Goal: Participate in discussion: Engage in conversation with other users on a specific topic

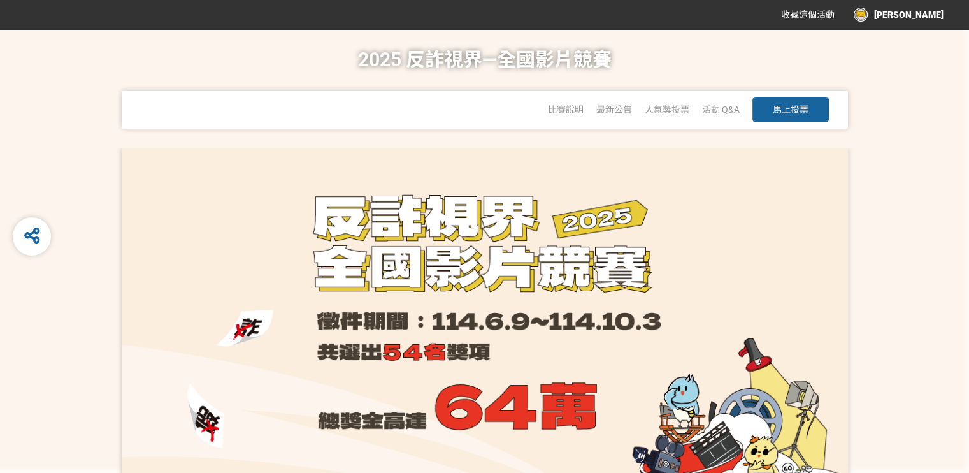
click at [760, 109] on button "馬上投票" at bounding box center [790, 109] width 76 height 25
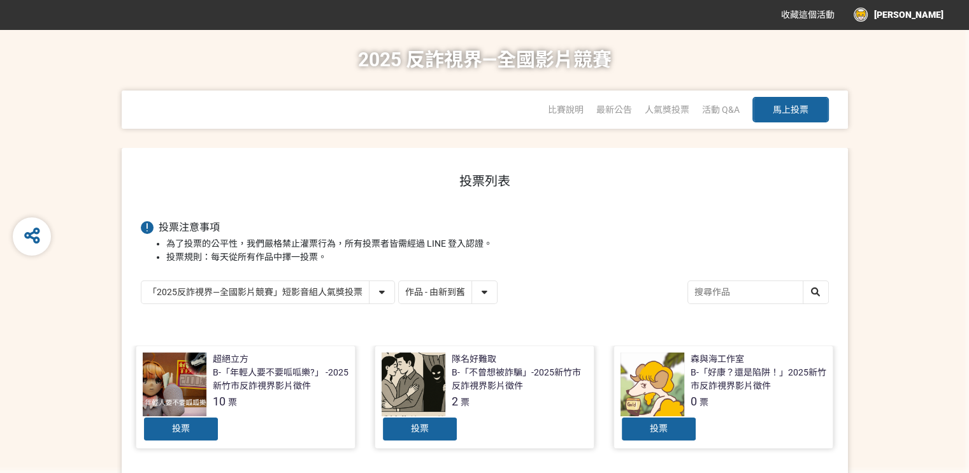
click at [266, 291] on select "「2025反詐視界—全國影片競賽」短影音組人氣獎投票 「2025反詐視界—全國影片競賽」短片組人氣獎投票" at bounding box center [267, 292] width 253 height 22
drag, startPoint x: 669, startPoint y: 213, endPoint x: 652, endPoint y: 221, distance: 18.2
click at [456, 290] on select "作品 - 由新到舊 作品 - 由舊到新 票數 - 由多到少 票數 - 由少到多" at bounding box center [448, 292] width 98 height 22
select select "vote"
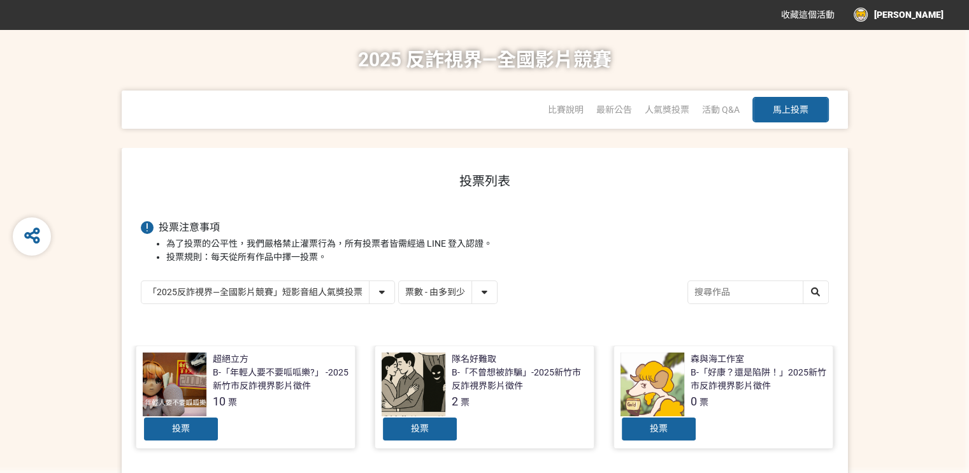
click at [399, 281] on select "作品 - 由新到舊 作品 - 由舊到新 票數 - 由多到少 票數 - 由少到多" at bounding box center [448, 292] width 98 height 22
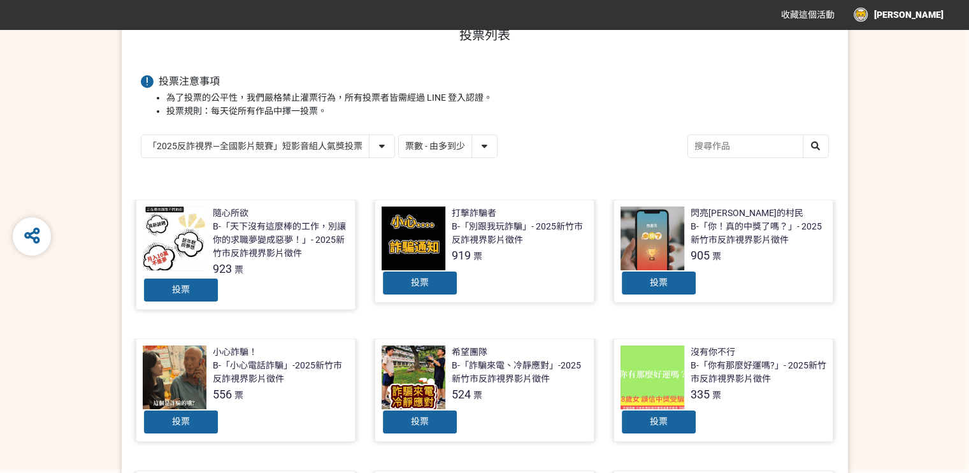
scroll to position [191, 0]
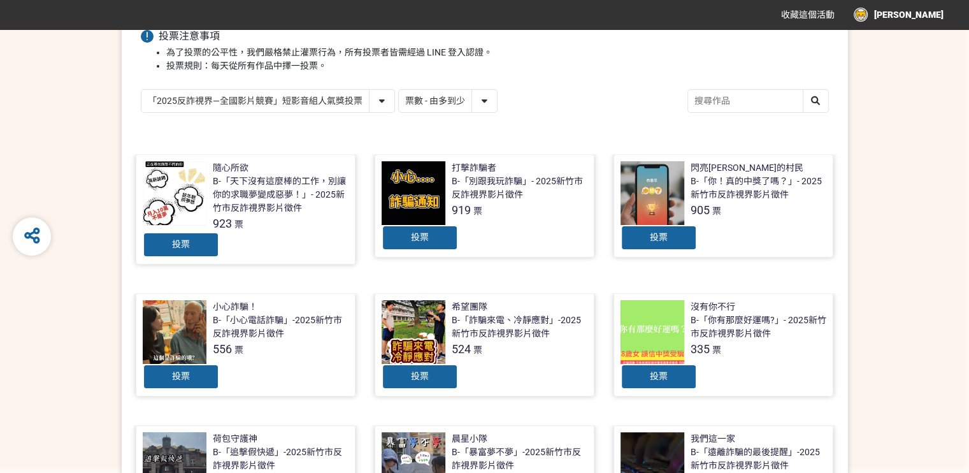
click at [199, 332] on div at bounding box center [175, 332] width 64 height 64
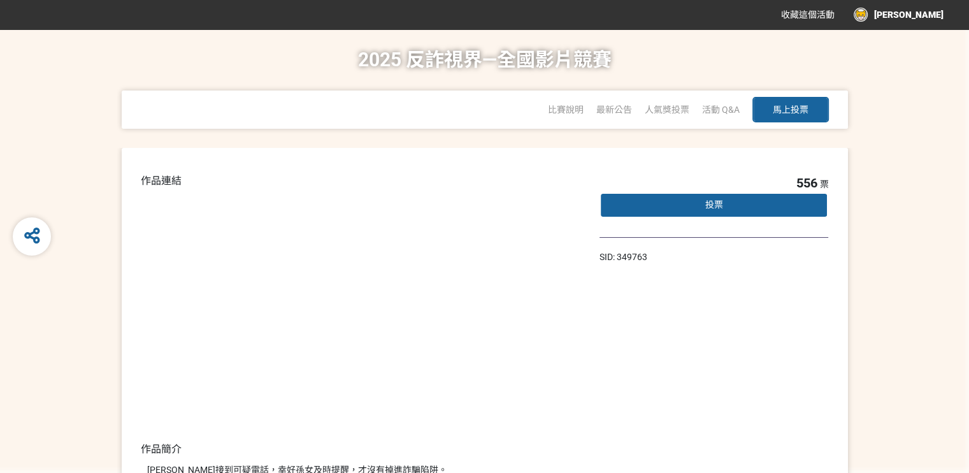
select select "vote"
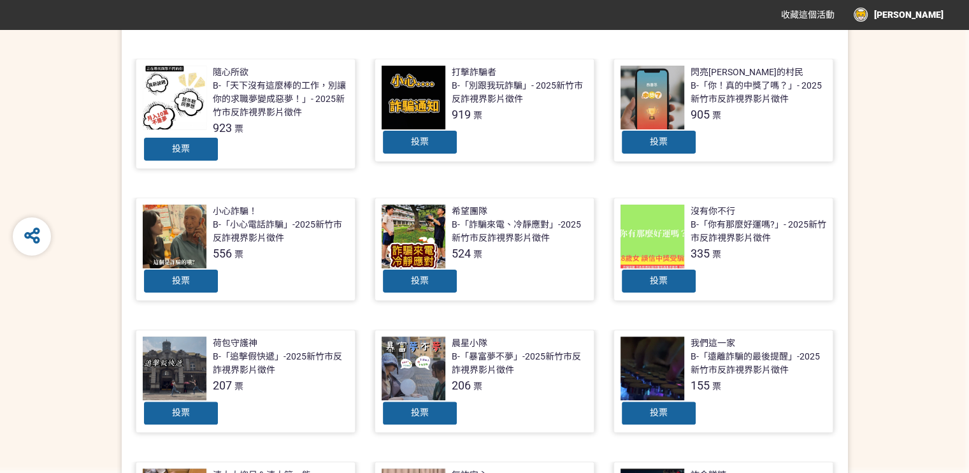
scroll to position [446, 0]
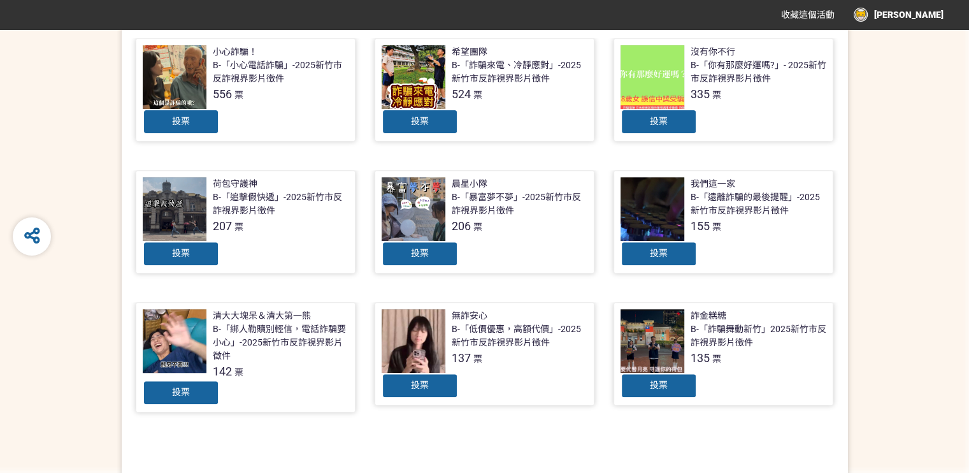
click at [439, 346] on div at bounding box center [413, 341] width 64 height 64
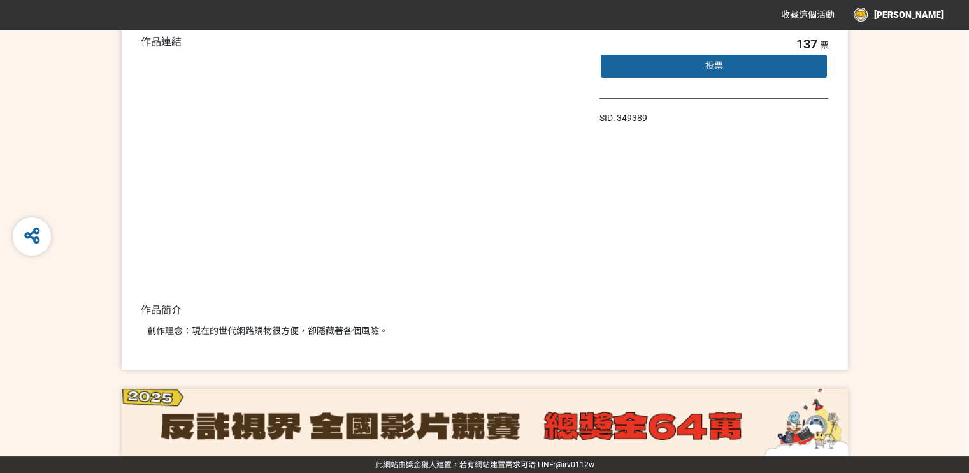
select select "vote"
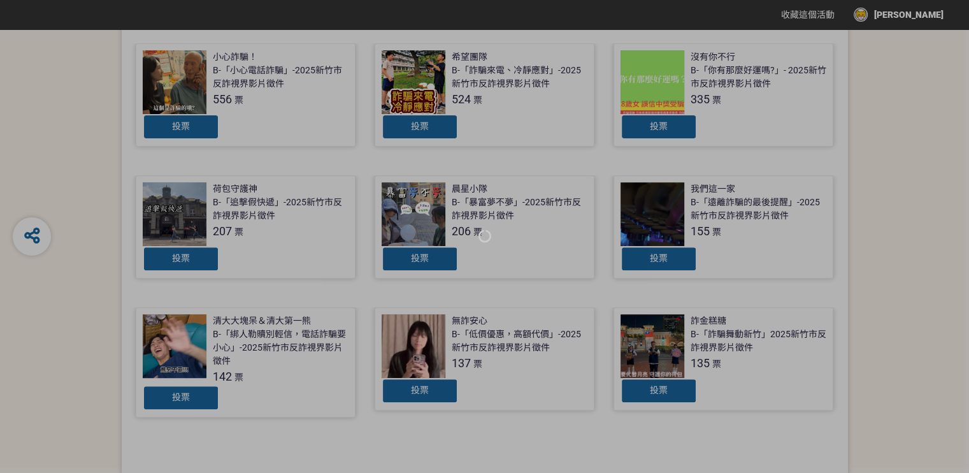
scroll to position [446, 0]
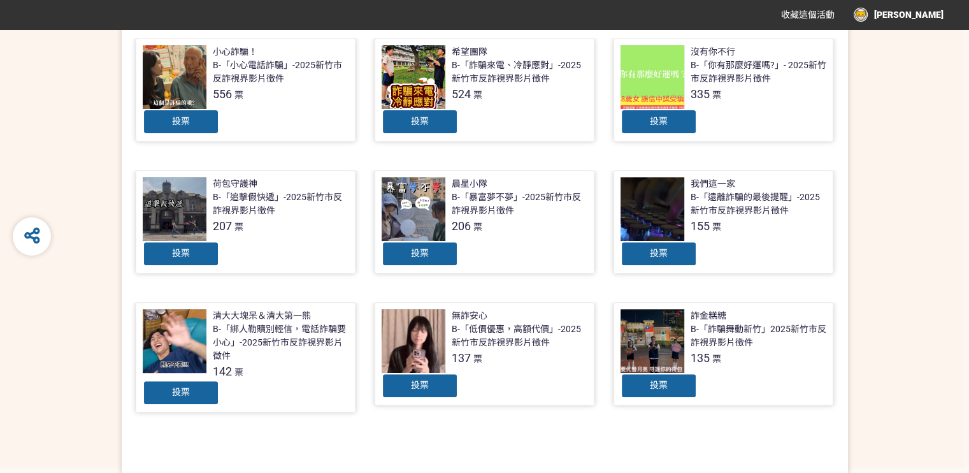
click at [197, 320] on div at bounding box center [175, 341] width 64 height 64
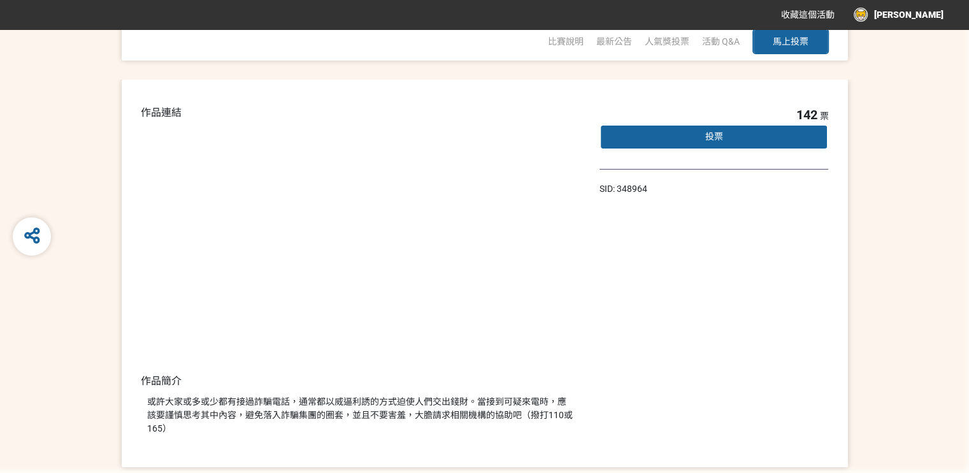
select select "vote"
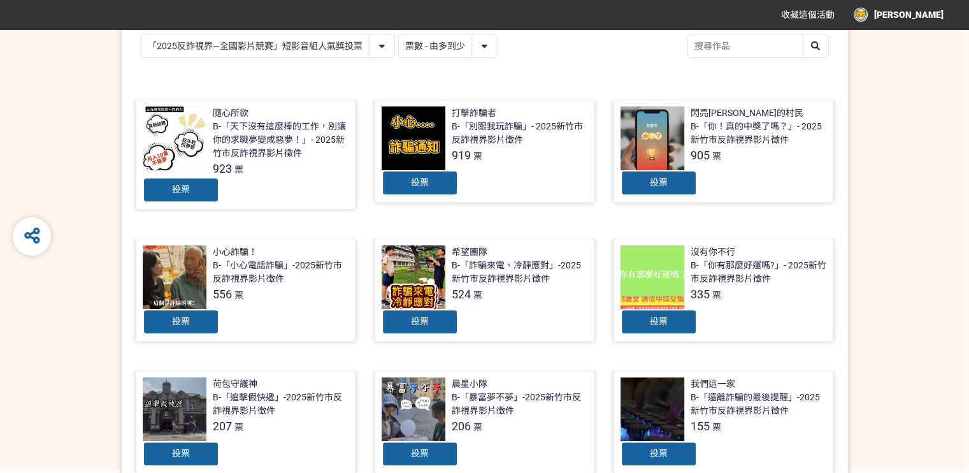
scroll to position [64, 0]
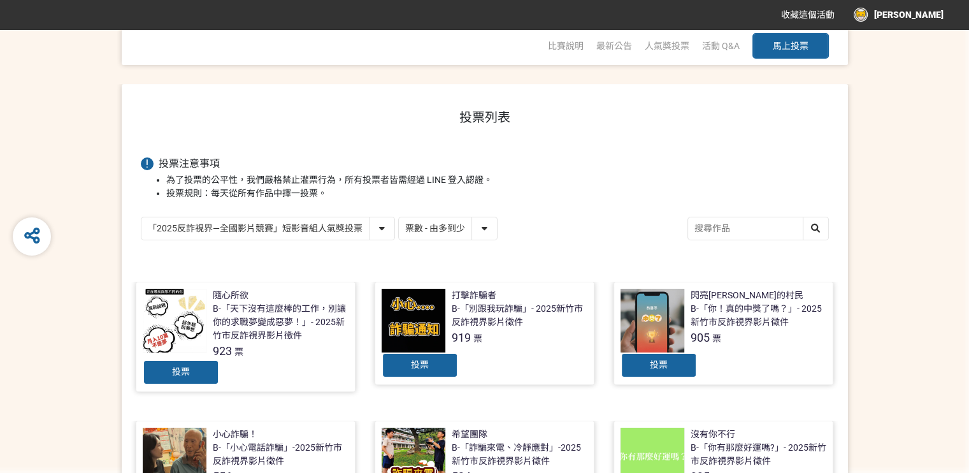
click at [420, 226] on select "作品 - 由新到舊 作品 - 由舊到新 票數 - 由多到少 票數 - 由少到多" at bounding box center [448, 228] width 98 height 22
click at [309, 217] on div "「2025反詐視界—全國影片競賽」短影音組人氣獎投票 「2025反詐視界—全國影片競賽」短片組人氣獎投票" at bounding box center [268, 229] width 254 height 24
drag, startPoint x: 311, startPoint y: 225, endPoint x: 316, endPoint y: 236, distance: 12.3
click at [311, 225] on select "「2025反詐視界—全國影片競賽」短影音組人氣獎投票 「2025反詐視界—全國影片競賽」短片組人氣獎投票" at bounding box center [267, 228] width 253 height 22
select select "13146"
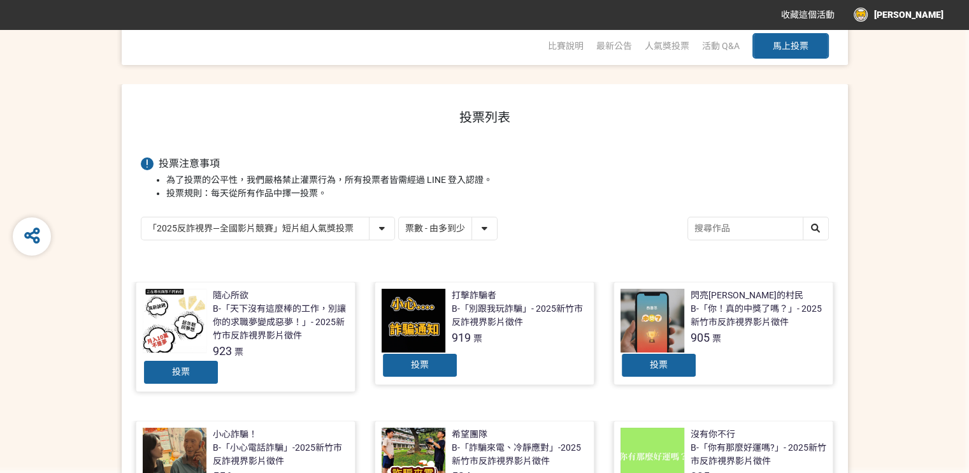
click at [141, 217] on select "「2025反詐視界—全國影片競賽」短影音組人氣獎投票 「2025反詐視界—全國影片競賽」短片組人氣獎投票" at bounding box center [267, 228] width 253 height 22
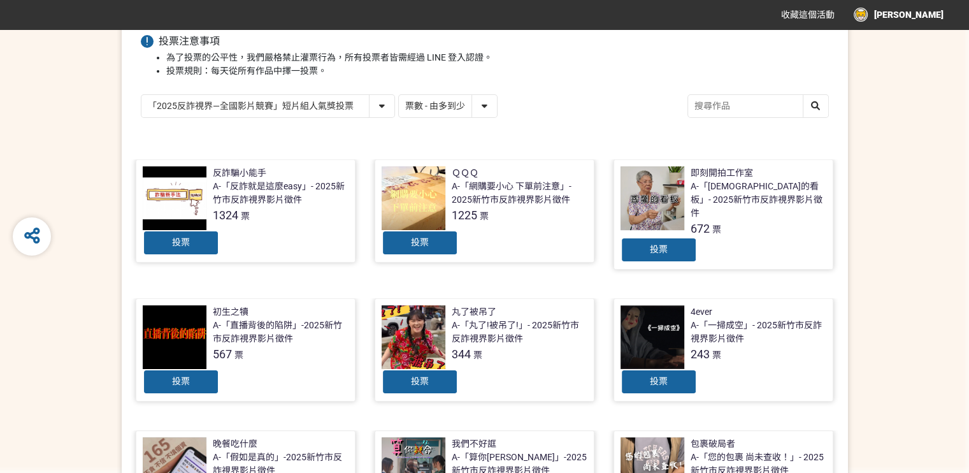
scroll to position [191, 0]
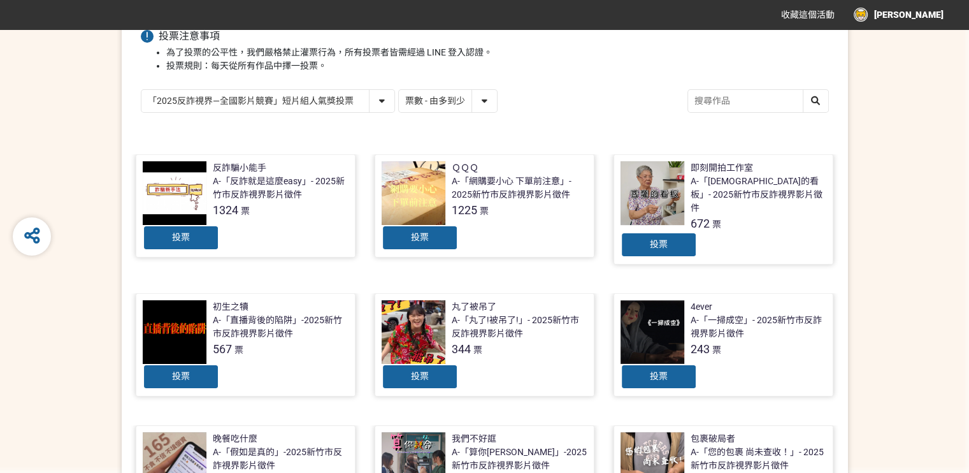
click at [306, 203] on div "反詐騙小能手 A-「反詐就是這麼easy」- 2025新竹市反詐視界影片徵件 1324 票" at bounding box center [281, 189] width 136 height 57
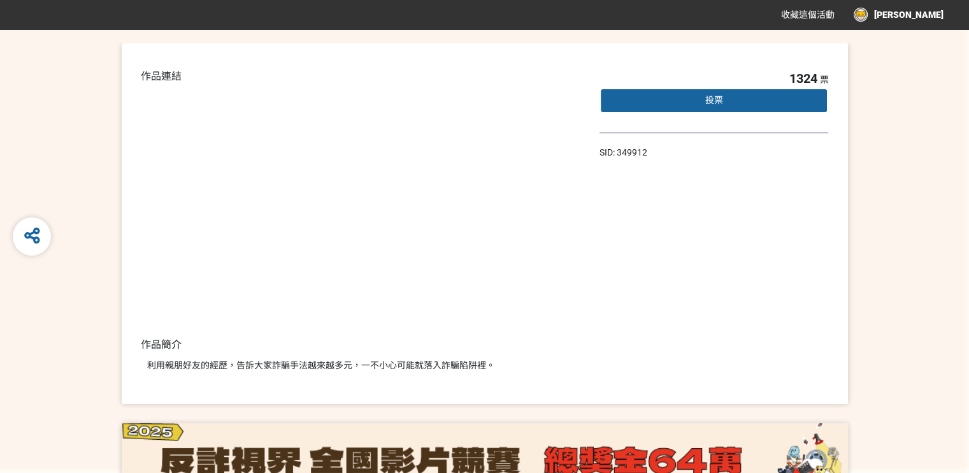
scroll to position [138, 0]
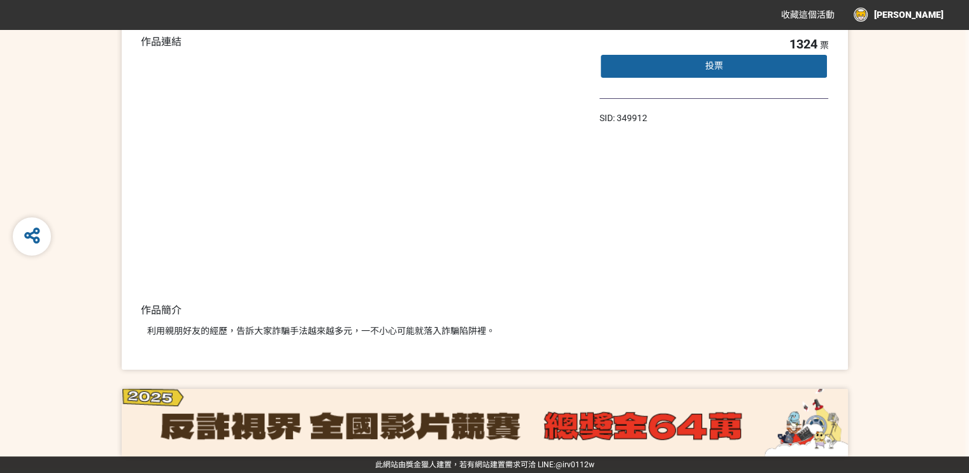
select select "13146"
select select "vote"
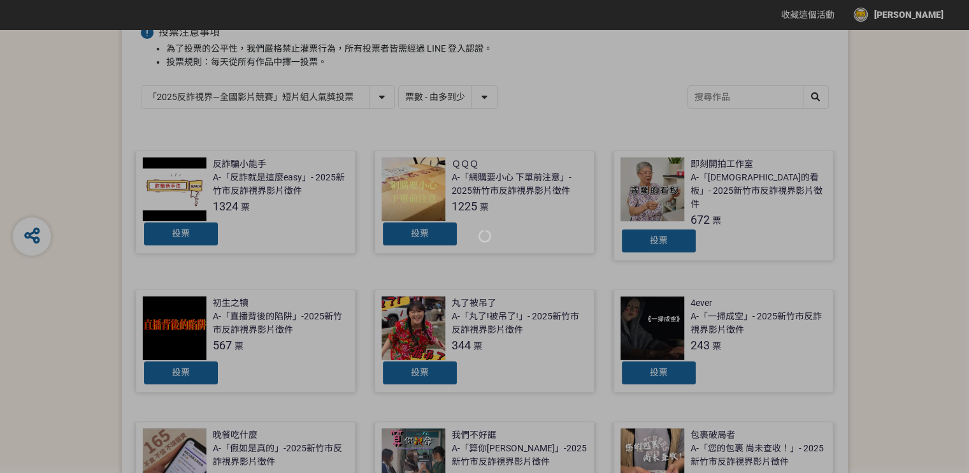
scroll to position [191, 0]
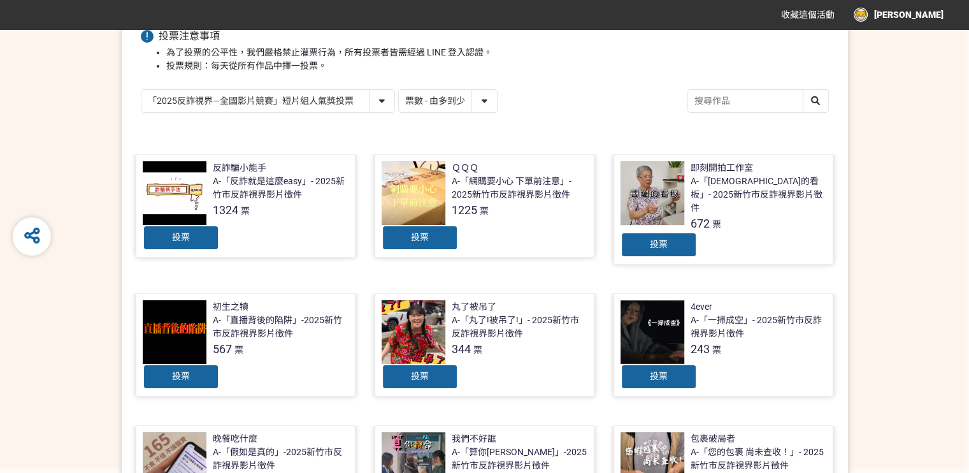
click at [402, 190] on div at bounding box center [413, 193] width 64 height 64
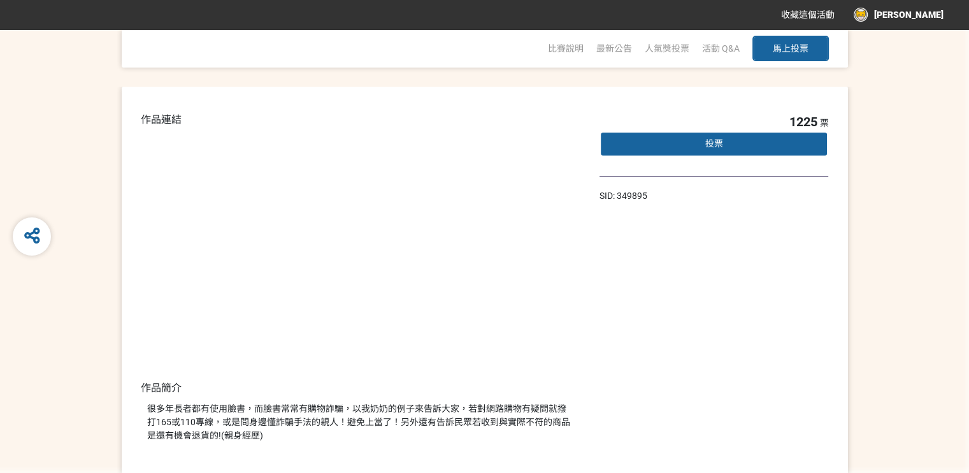
scroll to position [64, 0]
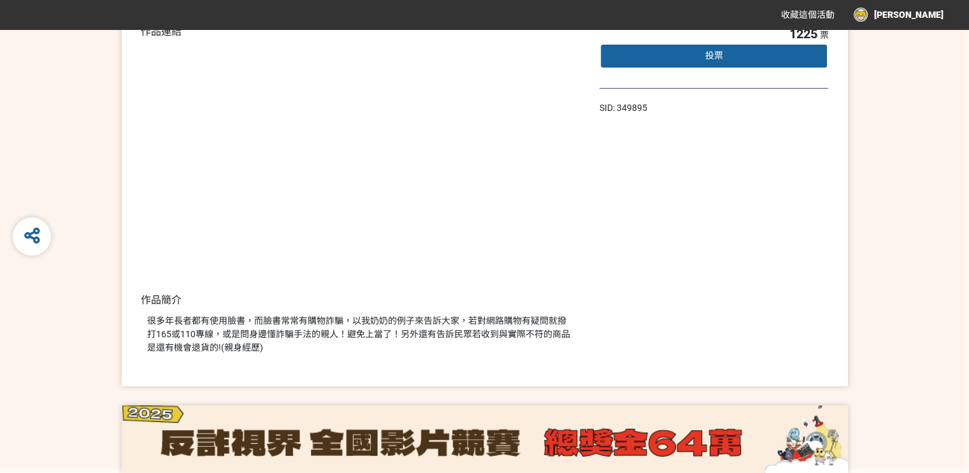
select select "13146"
select select "vote"
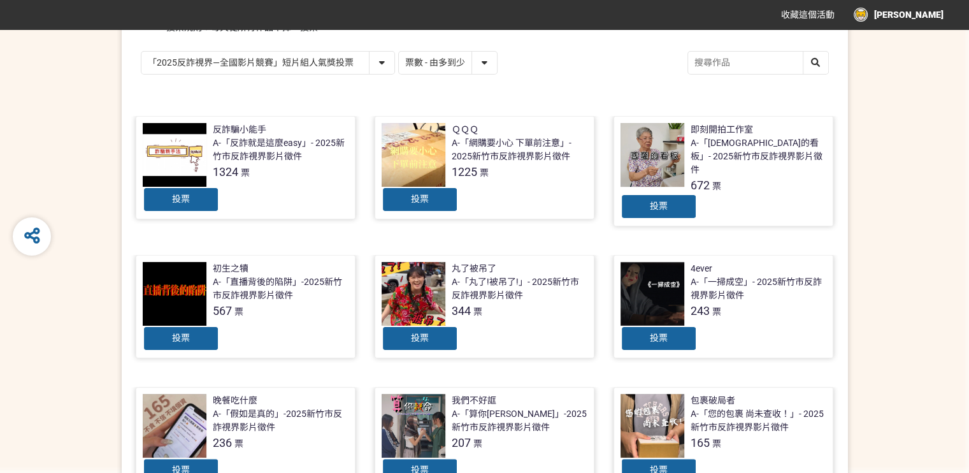
scroll to position [318, 0]
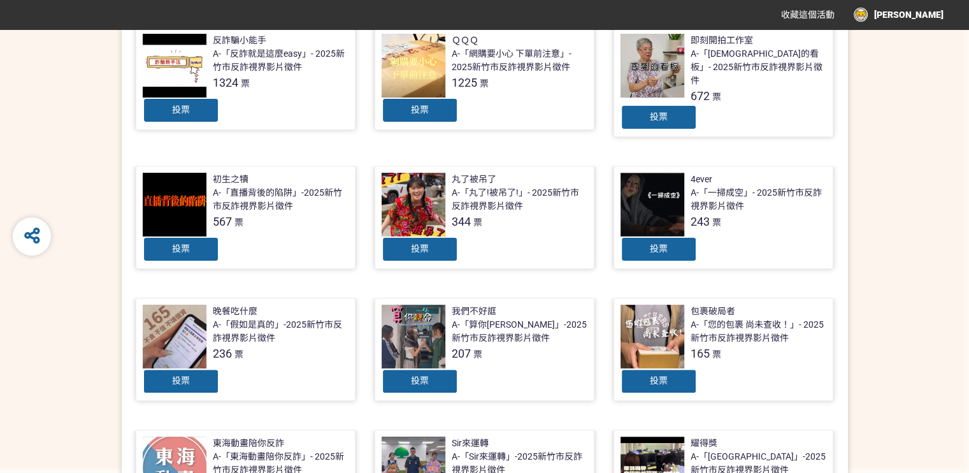
click at [654, 215] on div at bounding box center [652, 205] width 64 height 64
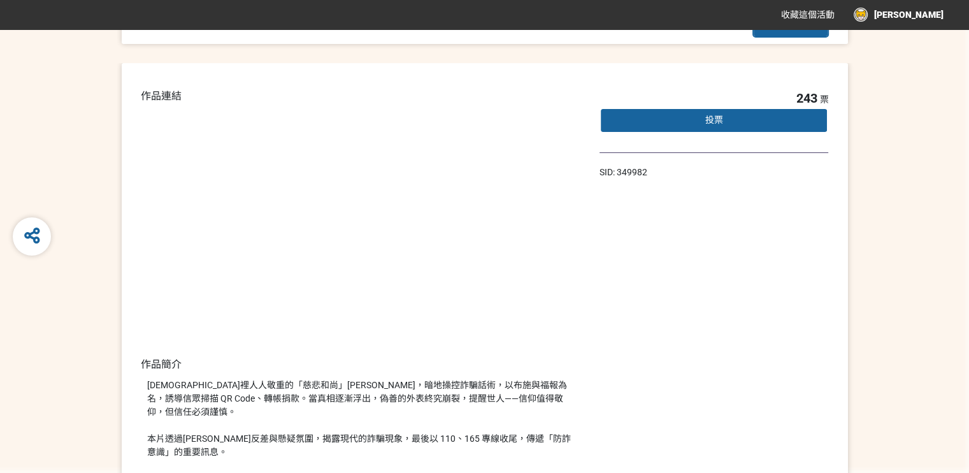
select select "13146"
select select "vote"
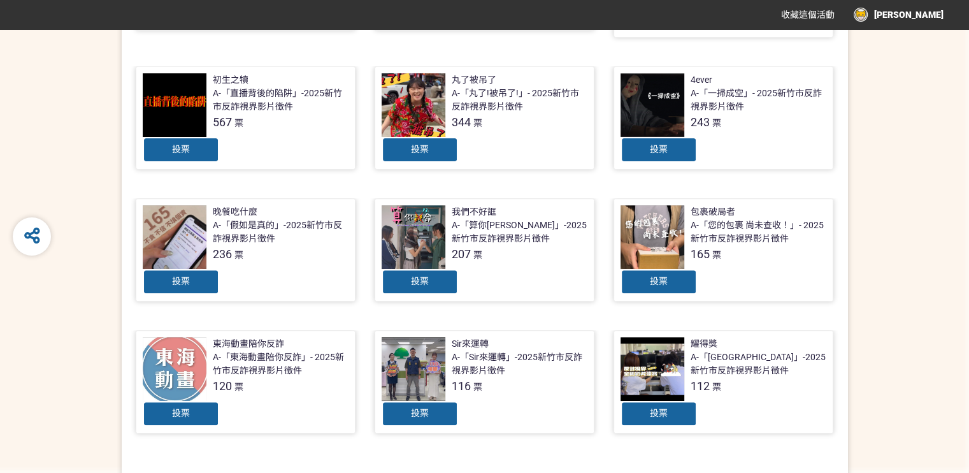
scroll to position [588, 0]
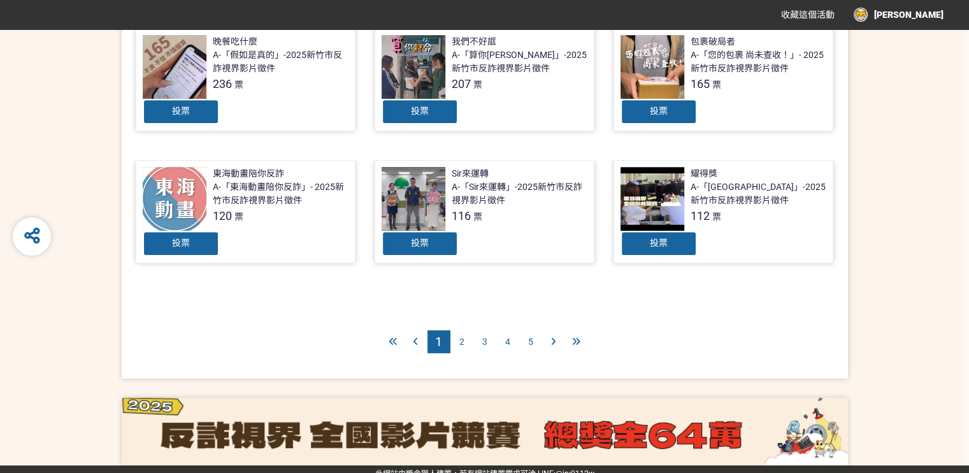
click at [574, 337] on icon at bounding box center [576, 341] width 8 height 9
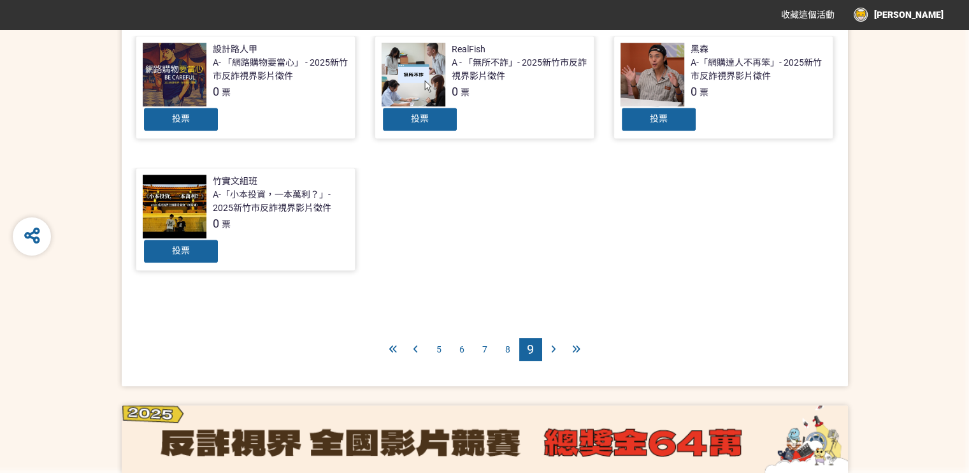
click at [454, 346] on div "6" at bounding box center [461, 349] width 23 height 23
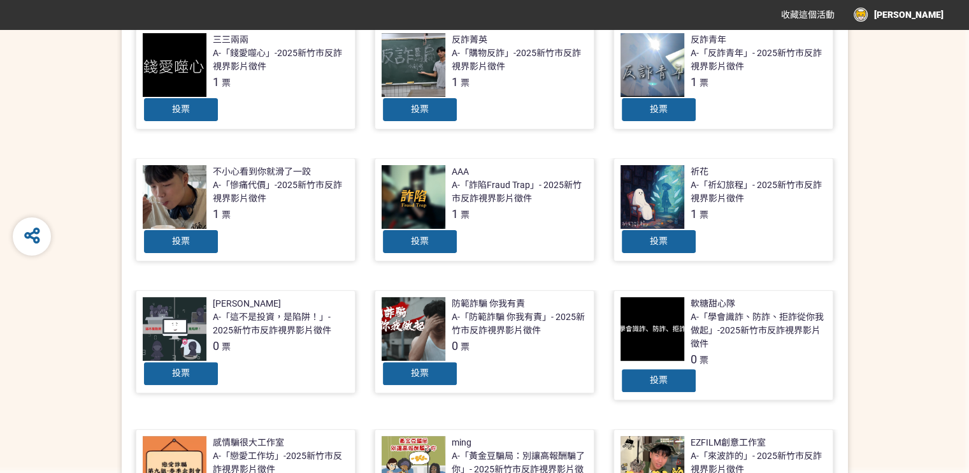
scroll to position [318, 0]
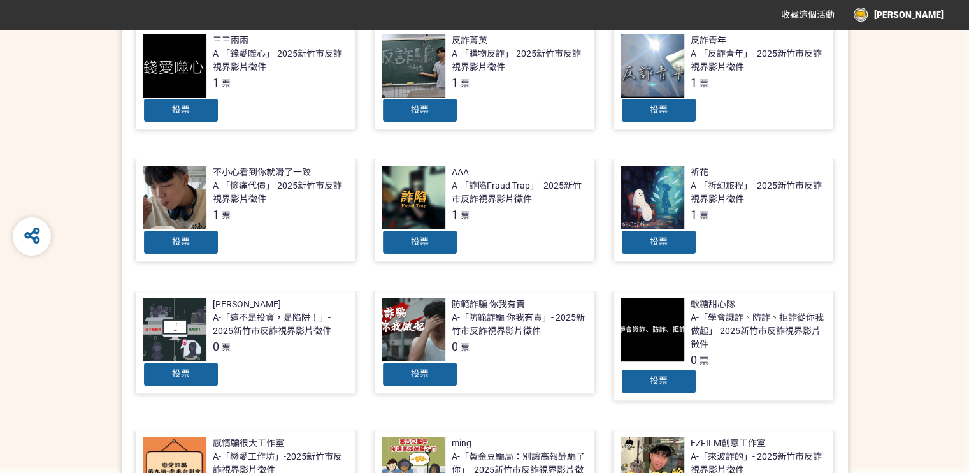
click at [199, 192] on div at bounding box center [175, 198] width 64 height 64
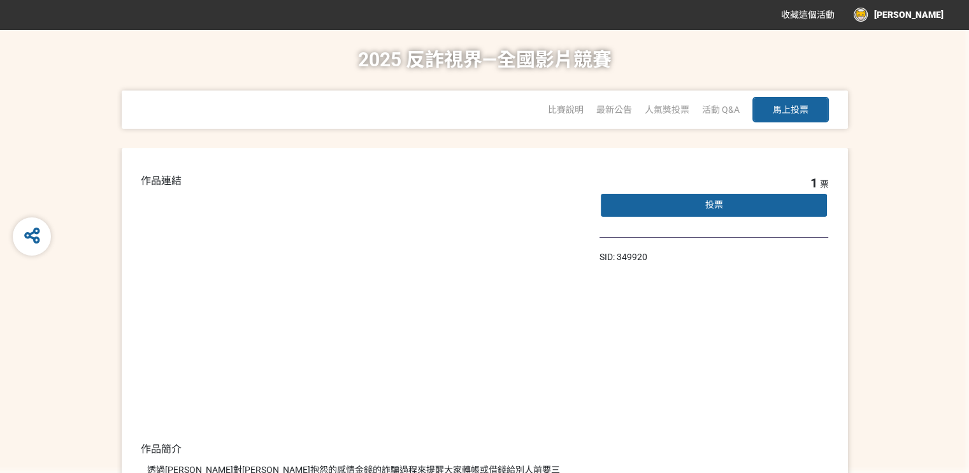
select select "13146"
select select "vote"
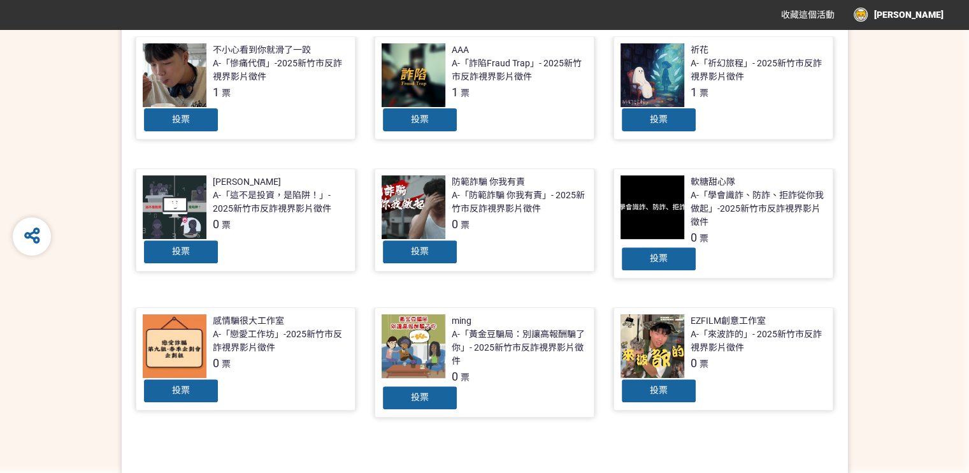
scroll to position [446, 0]
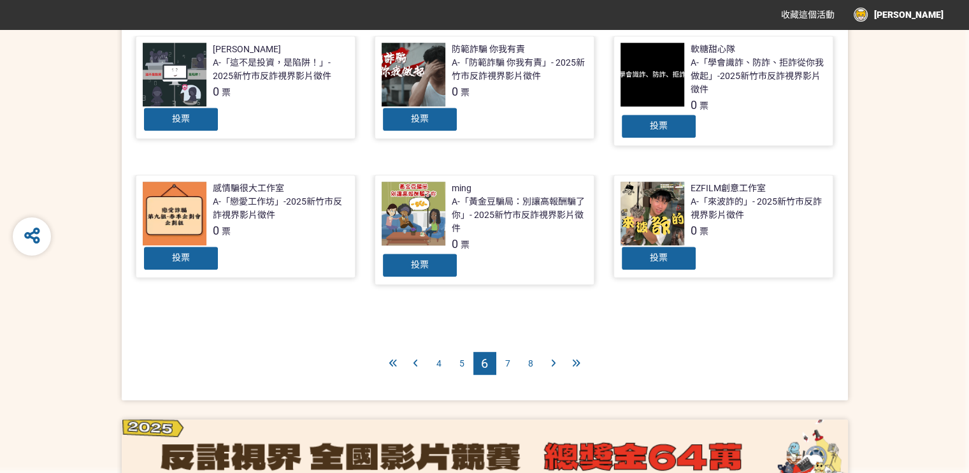
click at [457, 366] on div "5" at bounding box center [461, 363] width 23 height 23
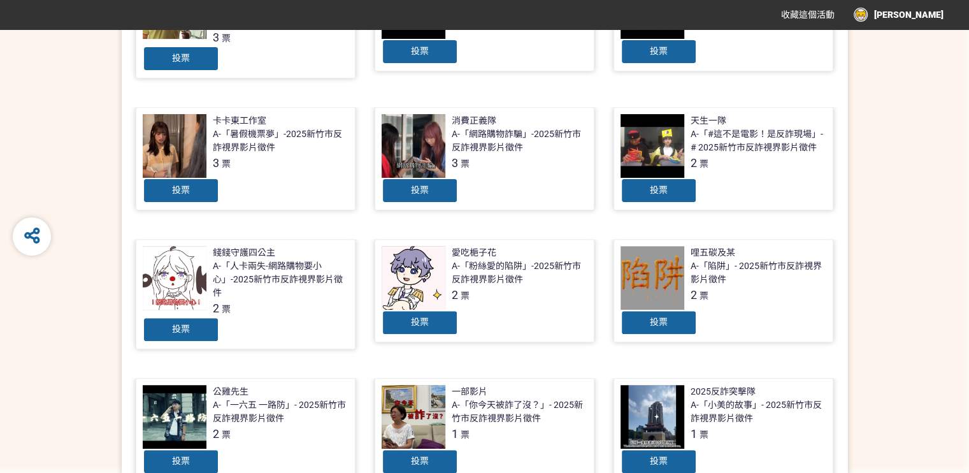
scroll to position [382, 0]
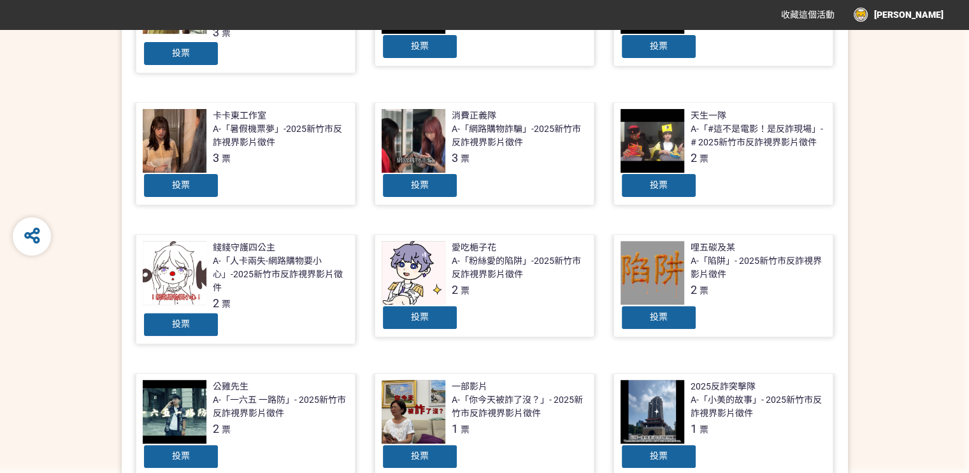
click at [655, 259] on div at bounding box center [652, 273] width 64 height 64
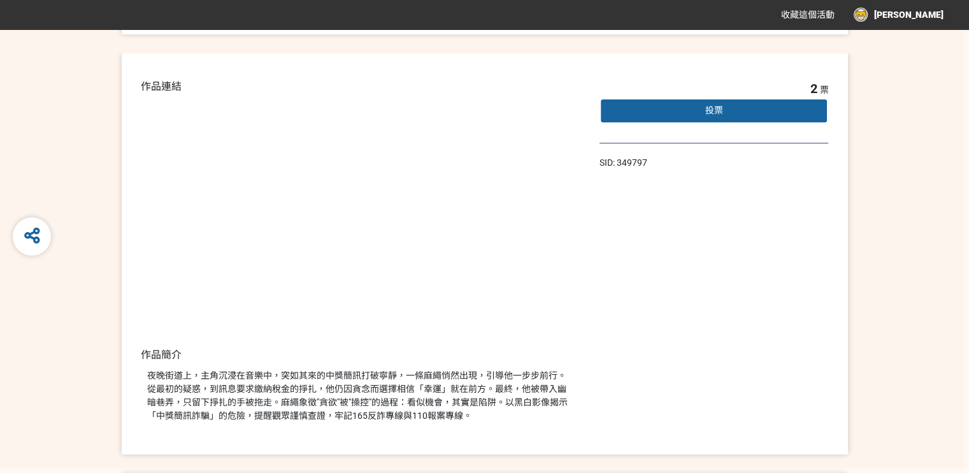
scroll to position [127, 0]
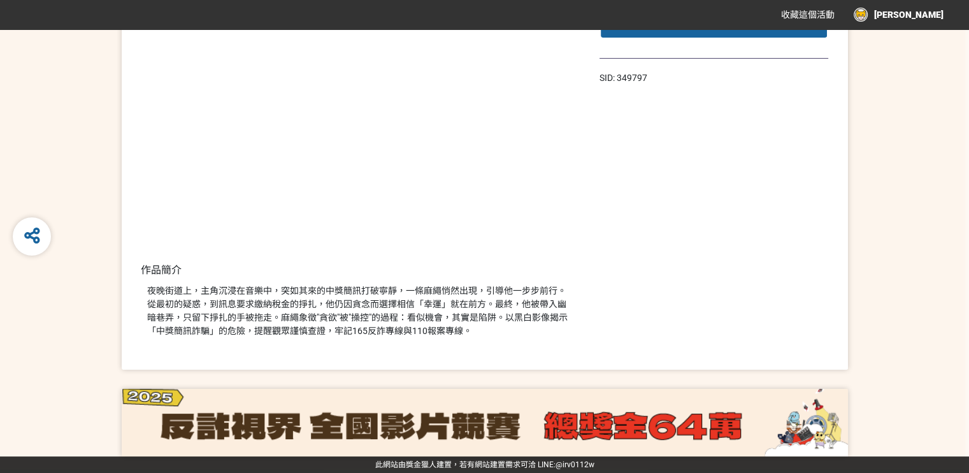
select select "13146"
select select "vote"
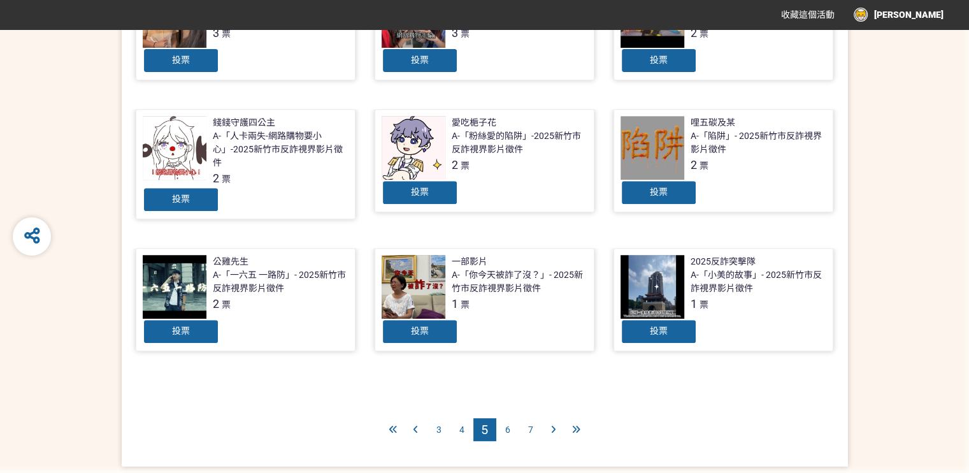
scroll to position [509, 0]
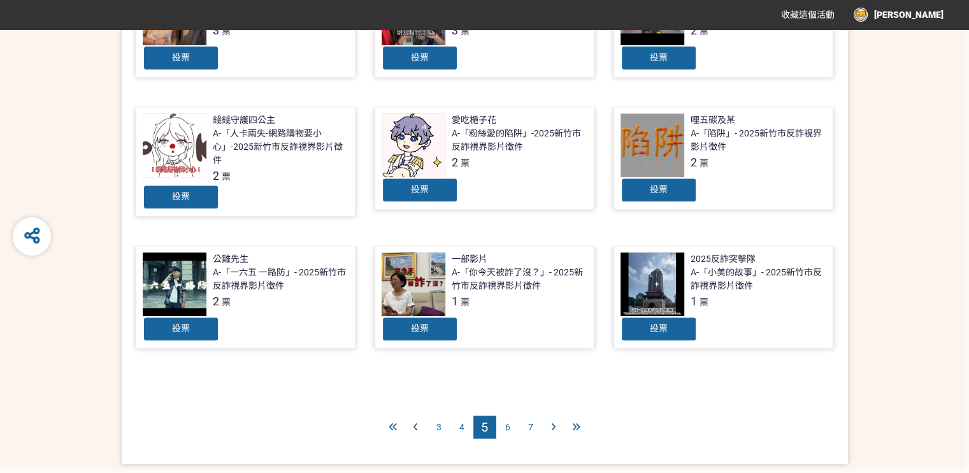
click at [198, 277] on div at bounding box center [175, 284] width 64 height 64
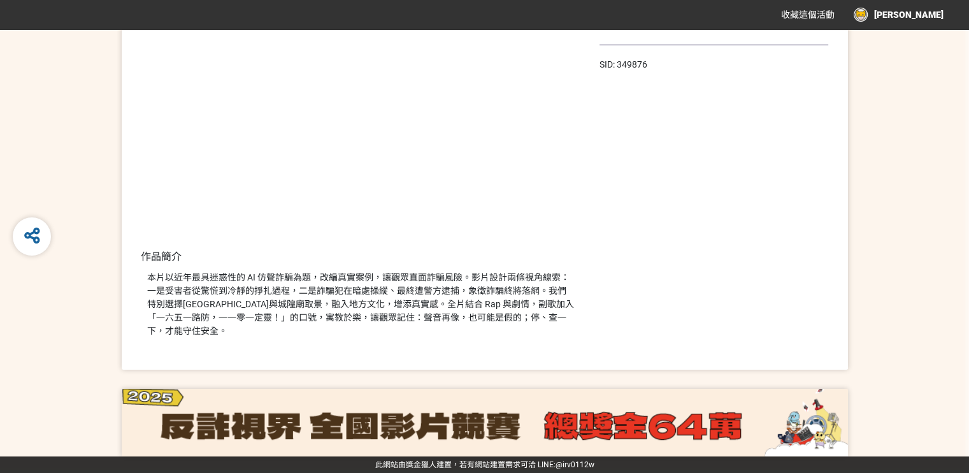
select select "13146"
select select "vote"
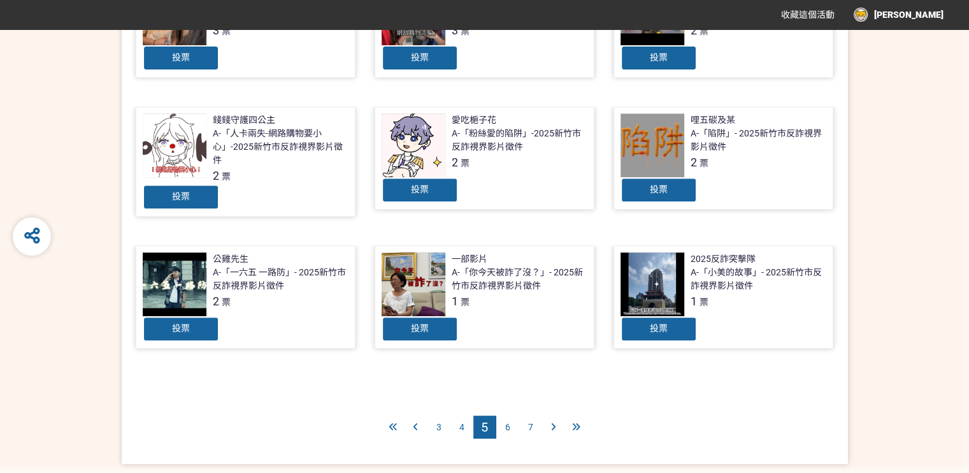
click at [460, 422] on span "4" at bounding box center [461, 427] width 5 height 10
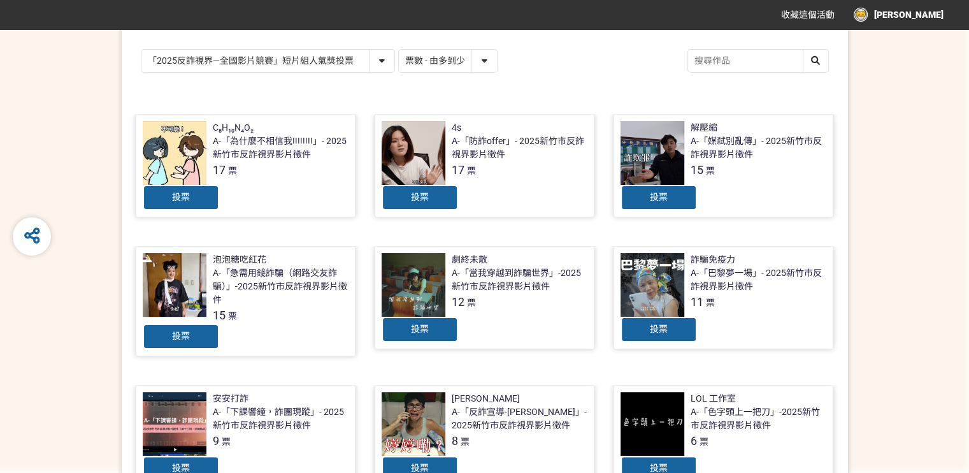
scroll to position [255, 0]
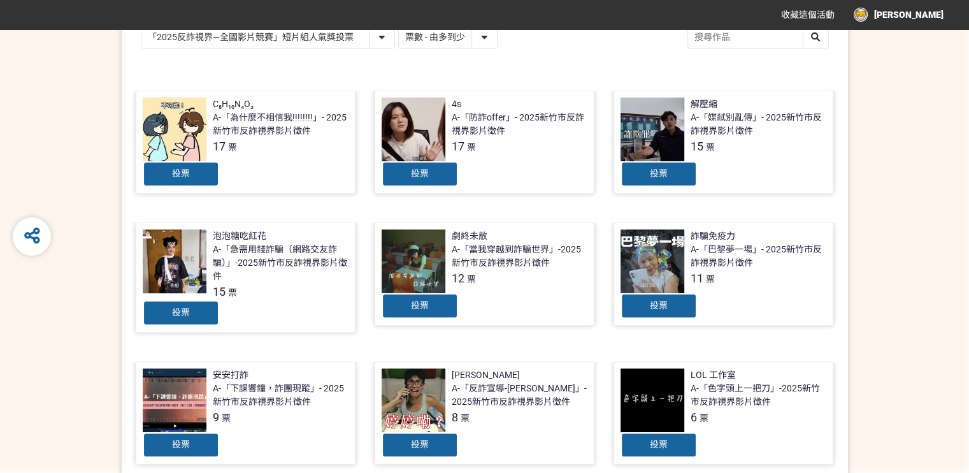
click at [433, 268] on div at bounding box center [413, 261] width 64 height 64
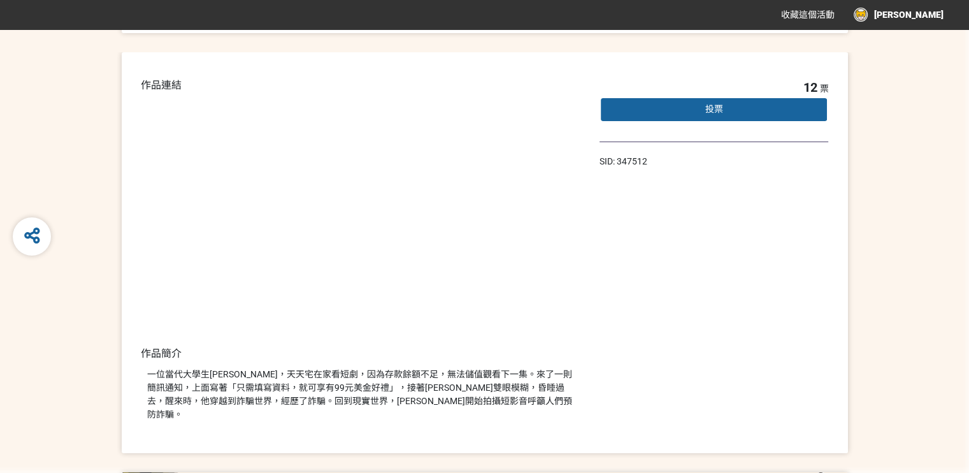
select select "13146"
select select "vote"
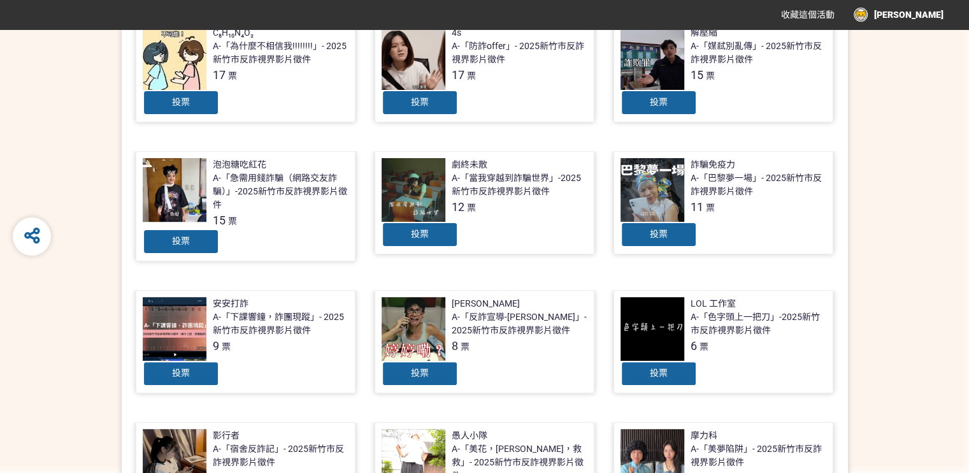
scroll to position [446, 0]
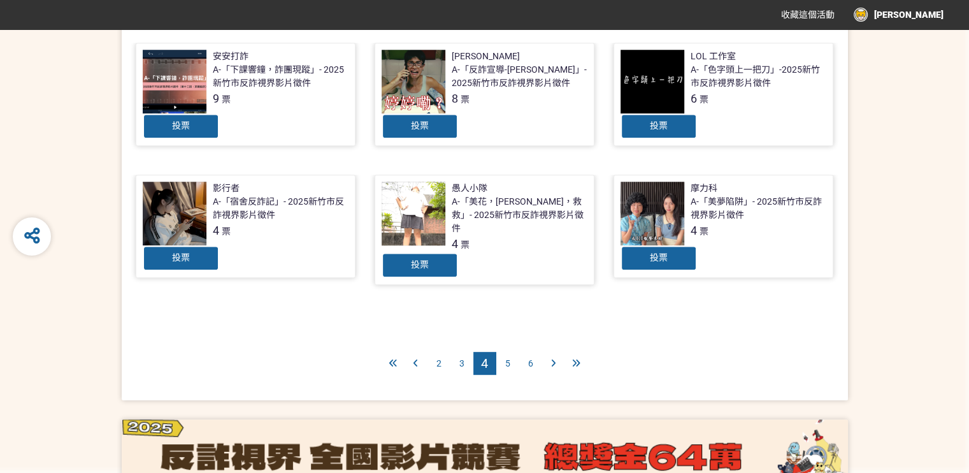
click at [460, 358] on span "3" at bounding box center [461, 363] width 5 height 10
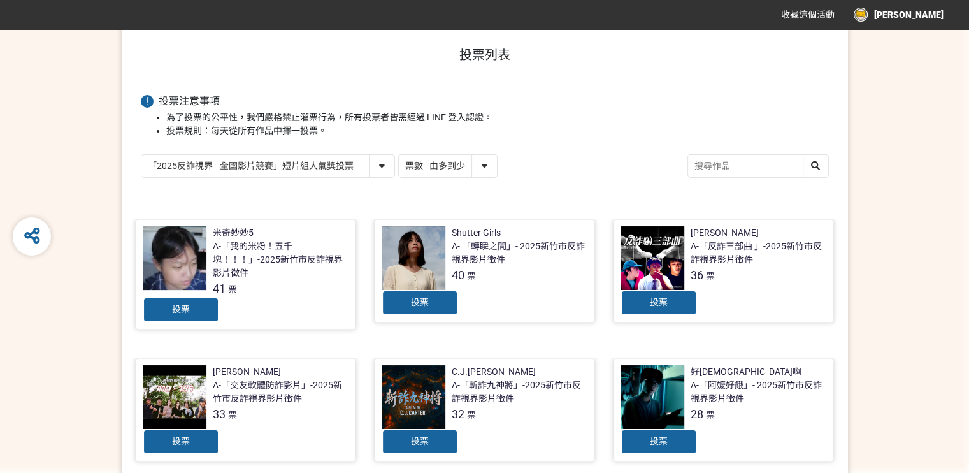
scroll to position [127, 0]
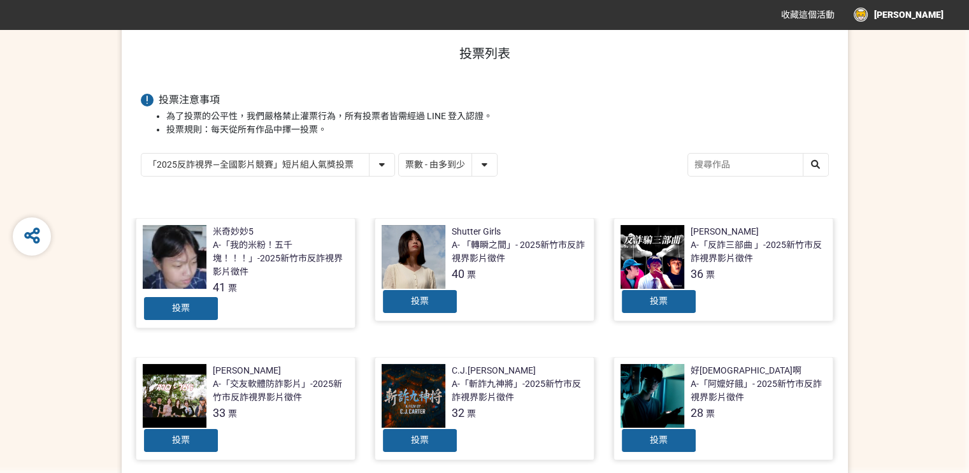
click at [657, 385] on div at bounding box center [652, 396] width 64 height 64
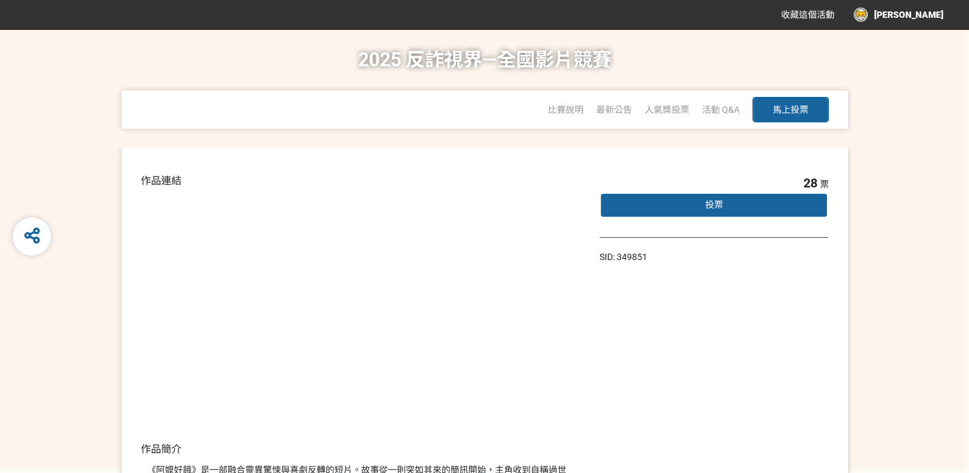
select select "13146"
select select "vote"
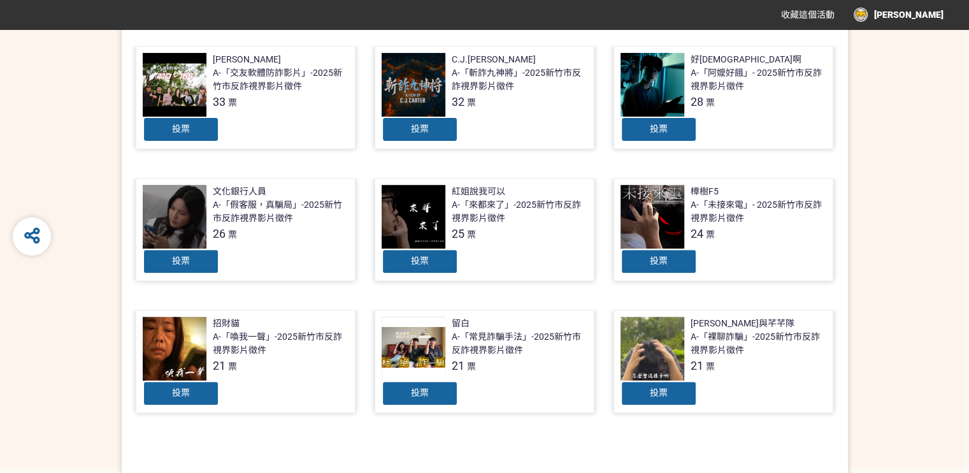
scroll to position [446, 0]
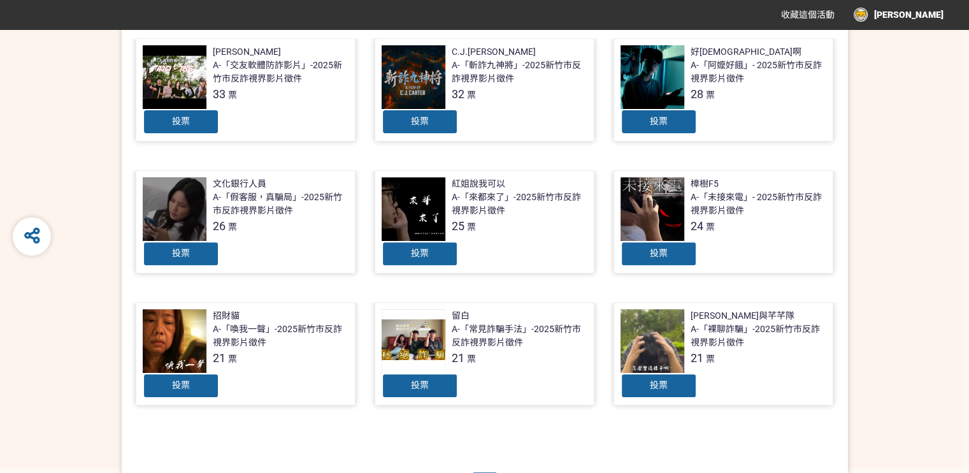
click at [648, 216] on div at bounding box center [652, 209] width 64 height 64
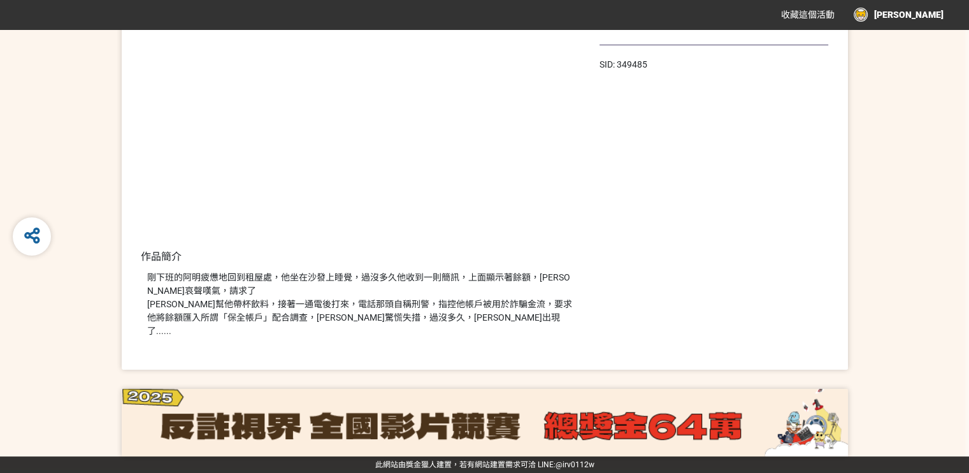
select select "13146"
select select "vote"
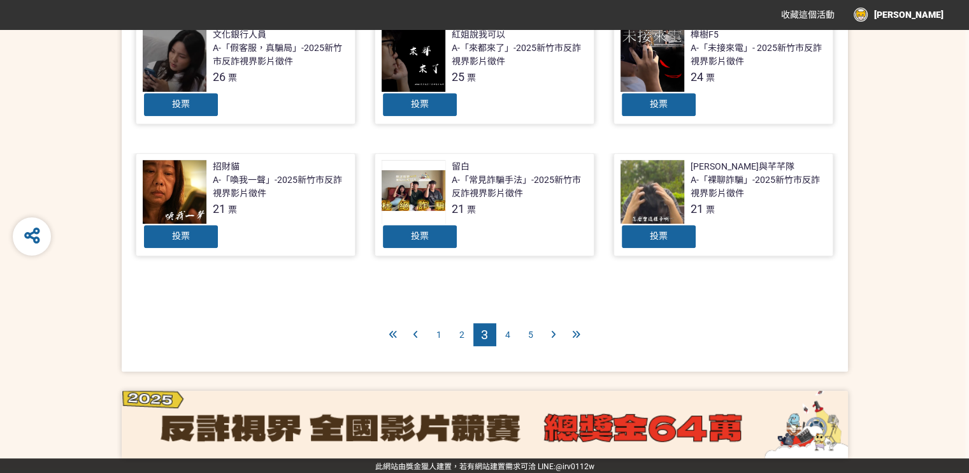
click at [517, 332] on div "4" at bounding box center [507, 334] width 23 height 23
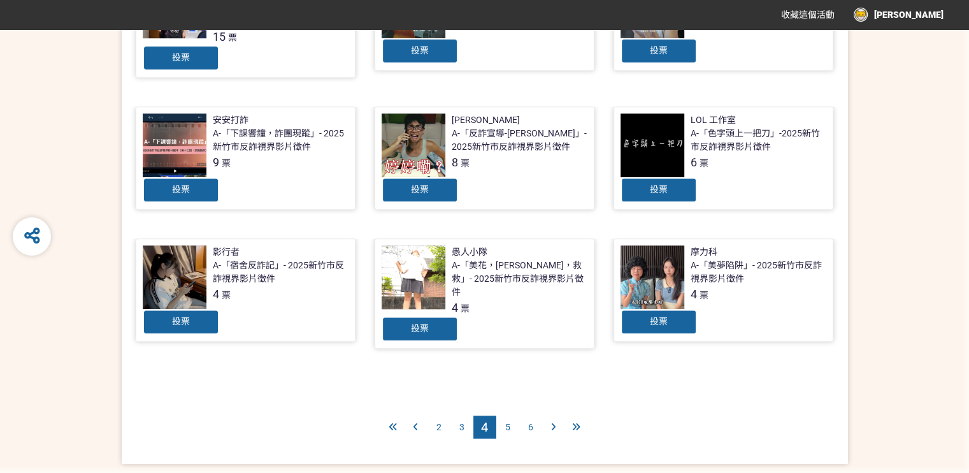
click at [513, 420] on div "5" at bounding box center [507, 426] width 23 height 23
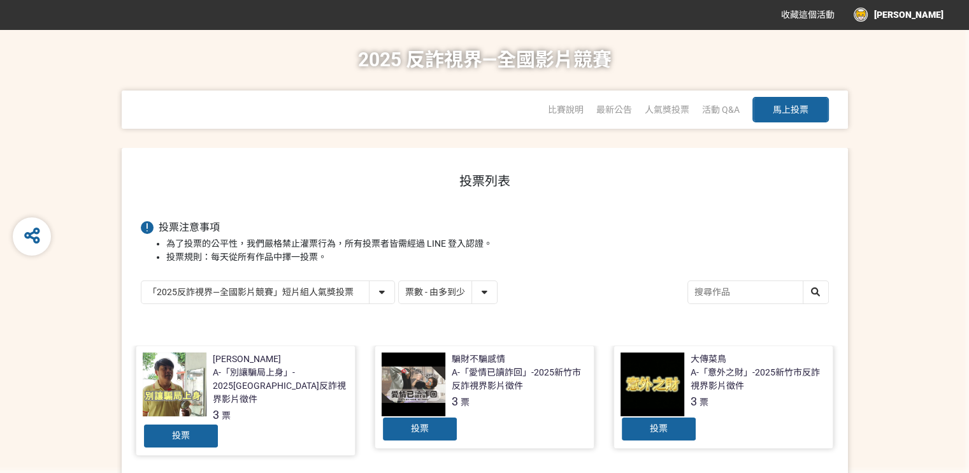
scroll to position [318, 0]
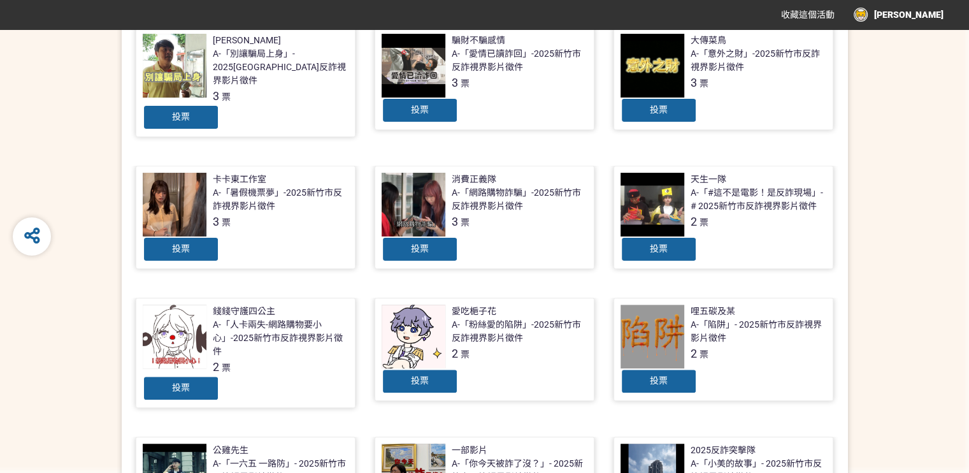
click at [679, 355] on div at bounding box center [652, 336] width 64 height 64
